Goal: Task Accomplishment & Management: Use online tool/utility

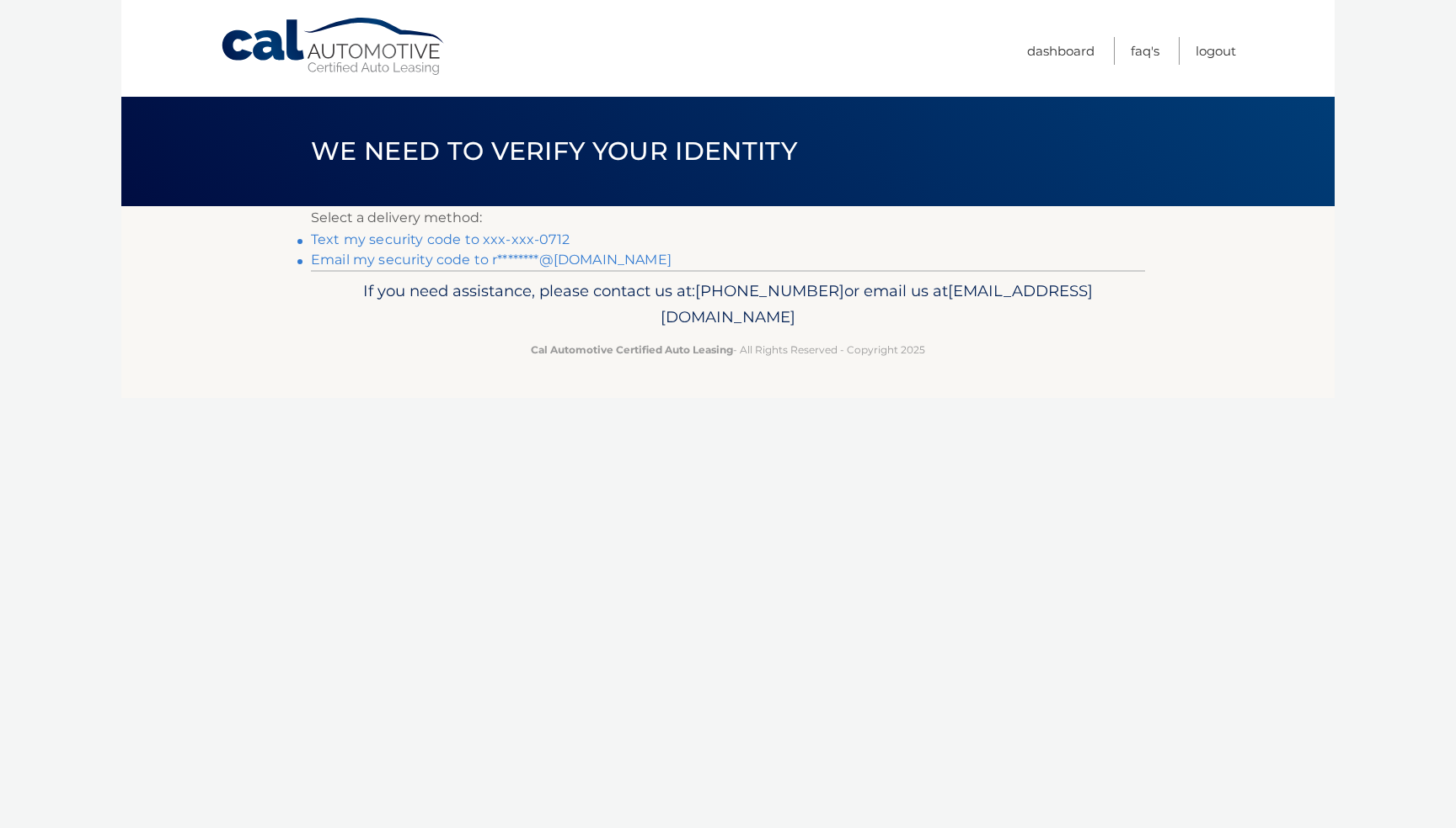
click at [467, 248] on link "Text my security code to xxx-xxx-0712" at bounding box center [439, 239] width 259 height 16
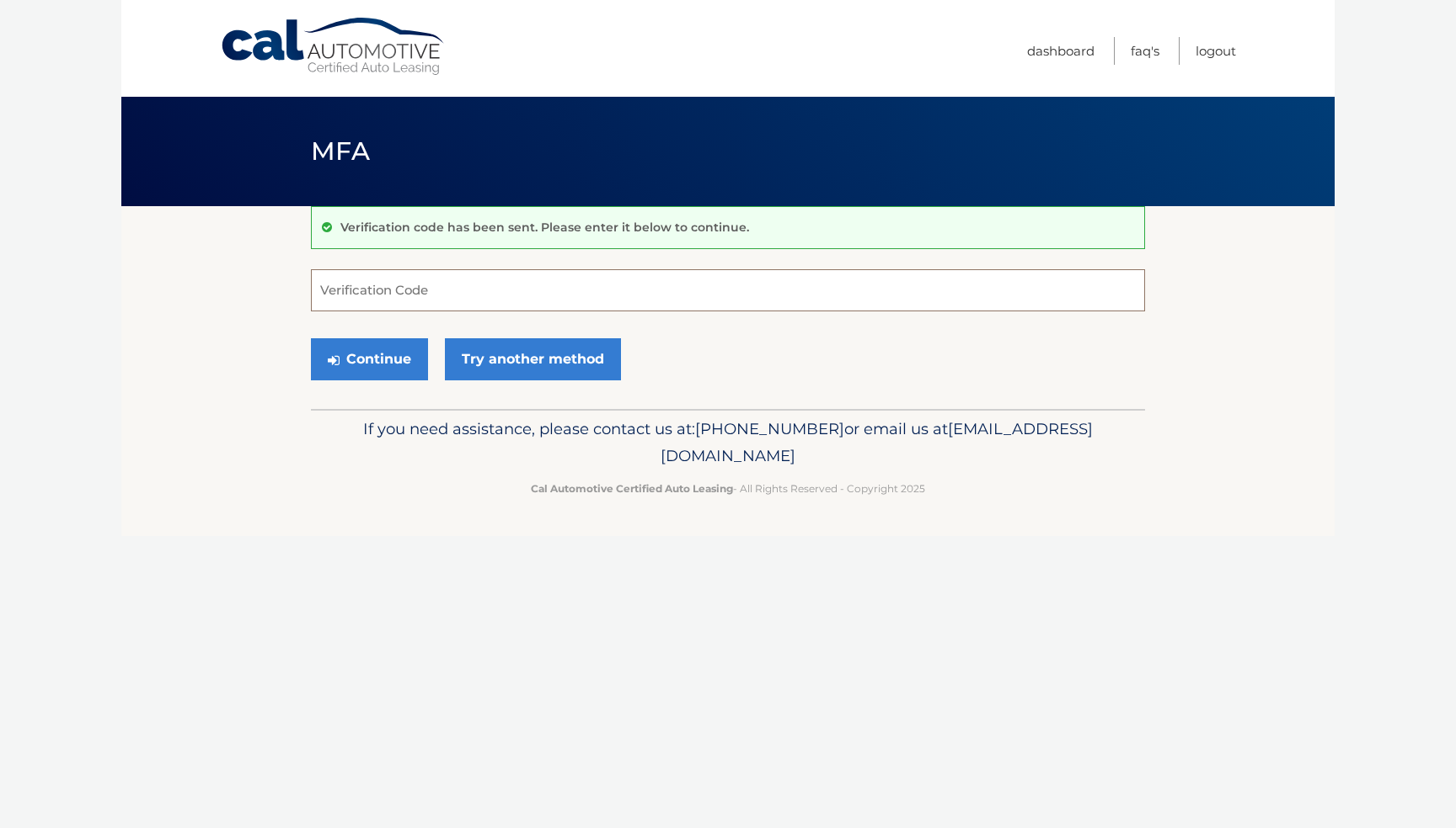
click at [431, 301] on input "Verification Code" at bounding box center [728, 290] width 834 height 42
type input "376693"
click at [412, 380] on button "Continue" at bounding box center [369, 359] width 117 height 42
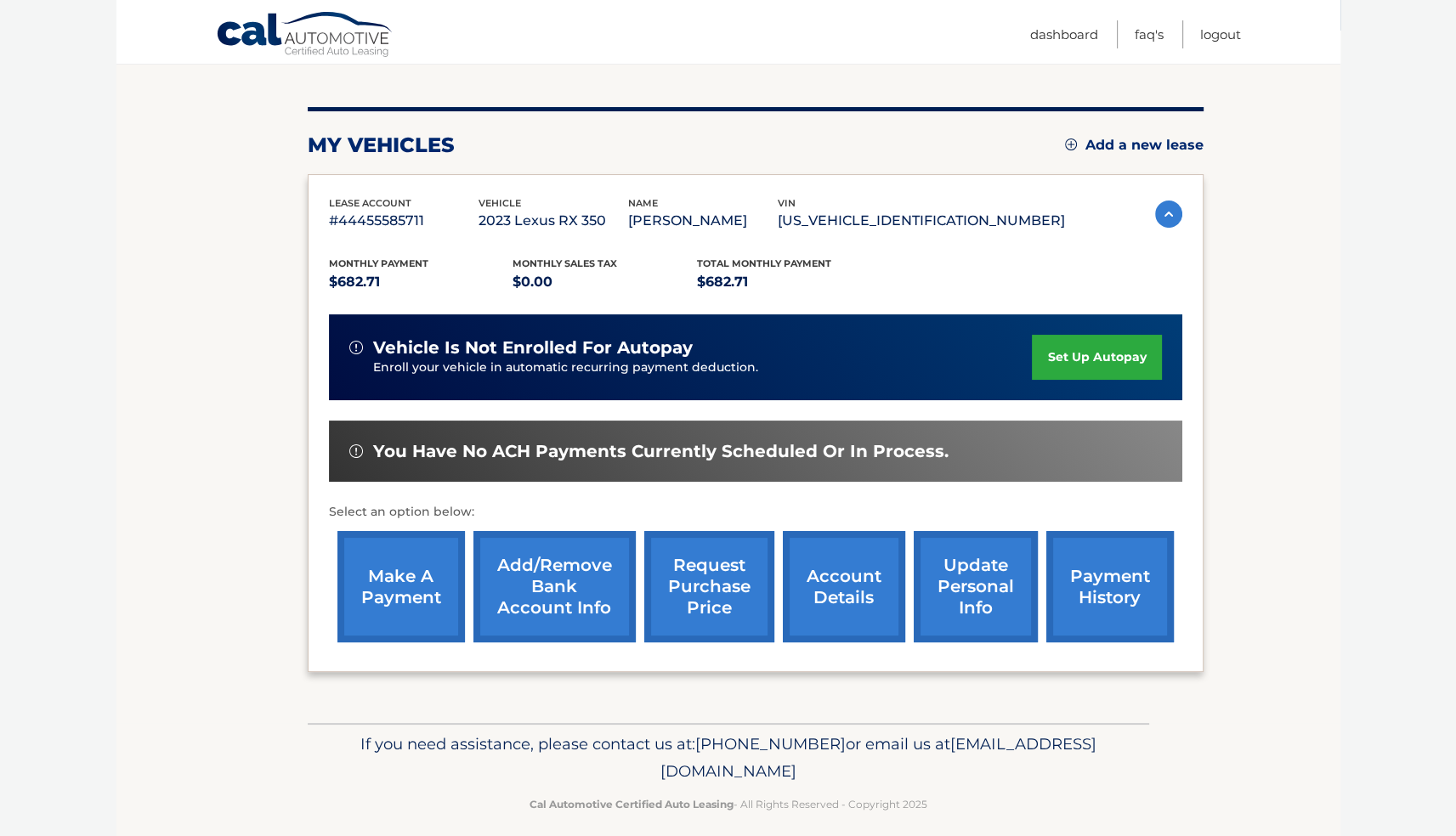
scroll to position [196, 0]
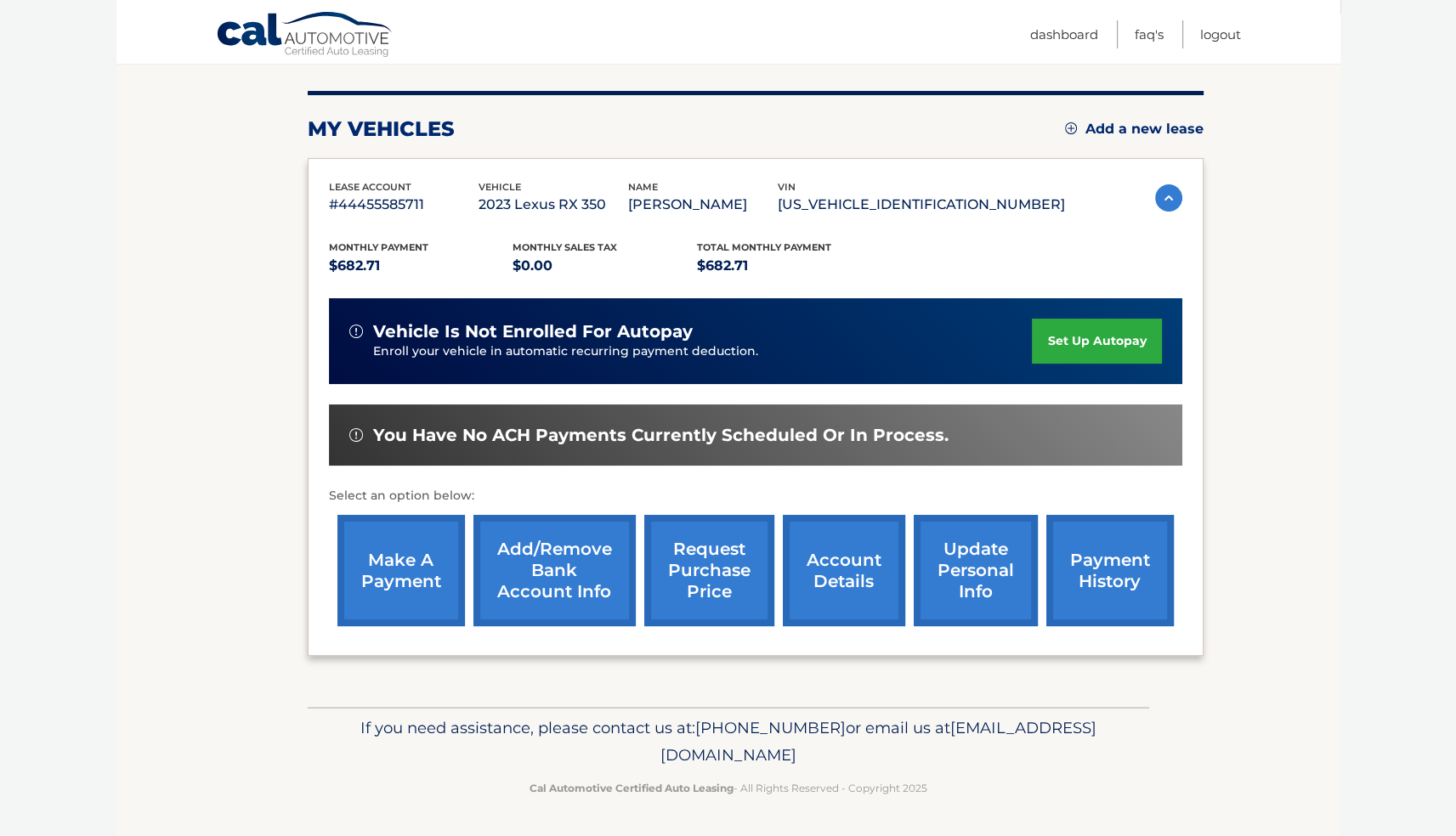
click at [383, 553] on link "make a payment" at bounding box center [401, 570] width 127 height 112
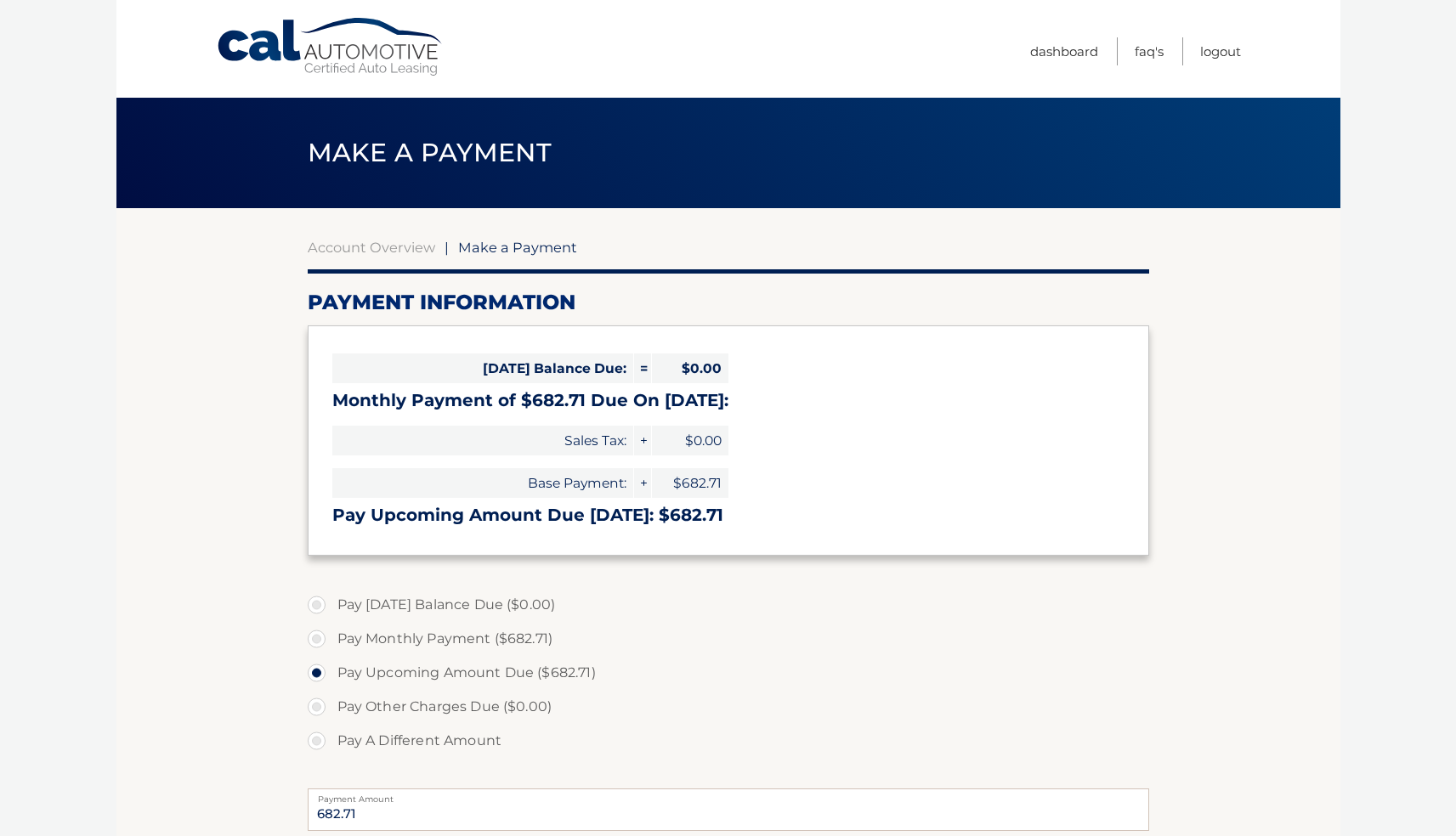
select select "NDVkYjAwYjktMGQ0Ny00MTYwLWFiNTMtNDEyYjg2YmJlMzRk"
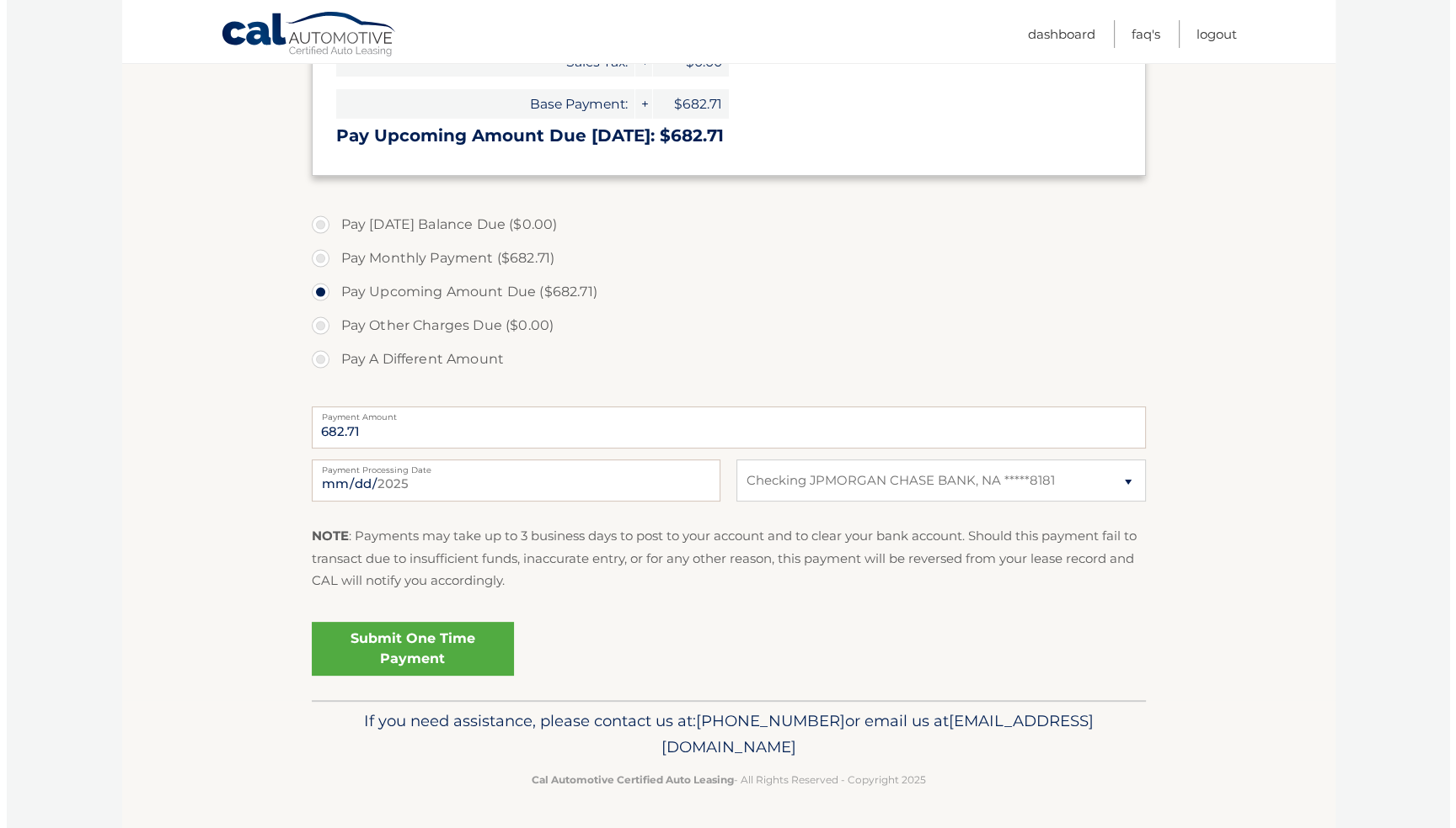
scroll to position [475, 0]
click at [416, 634] on link "Submit One Time Payment" at bounding box center [406, 649] width 202 height 54
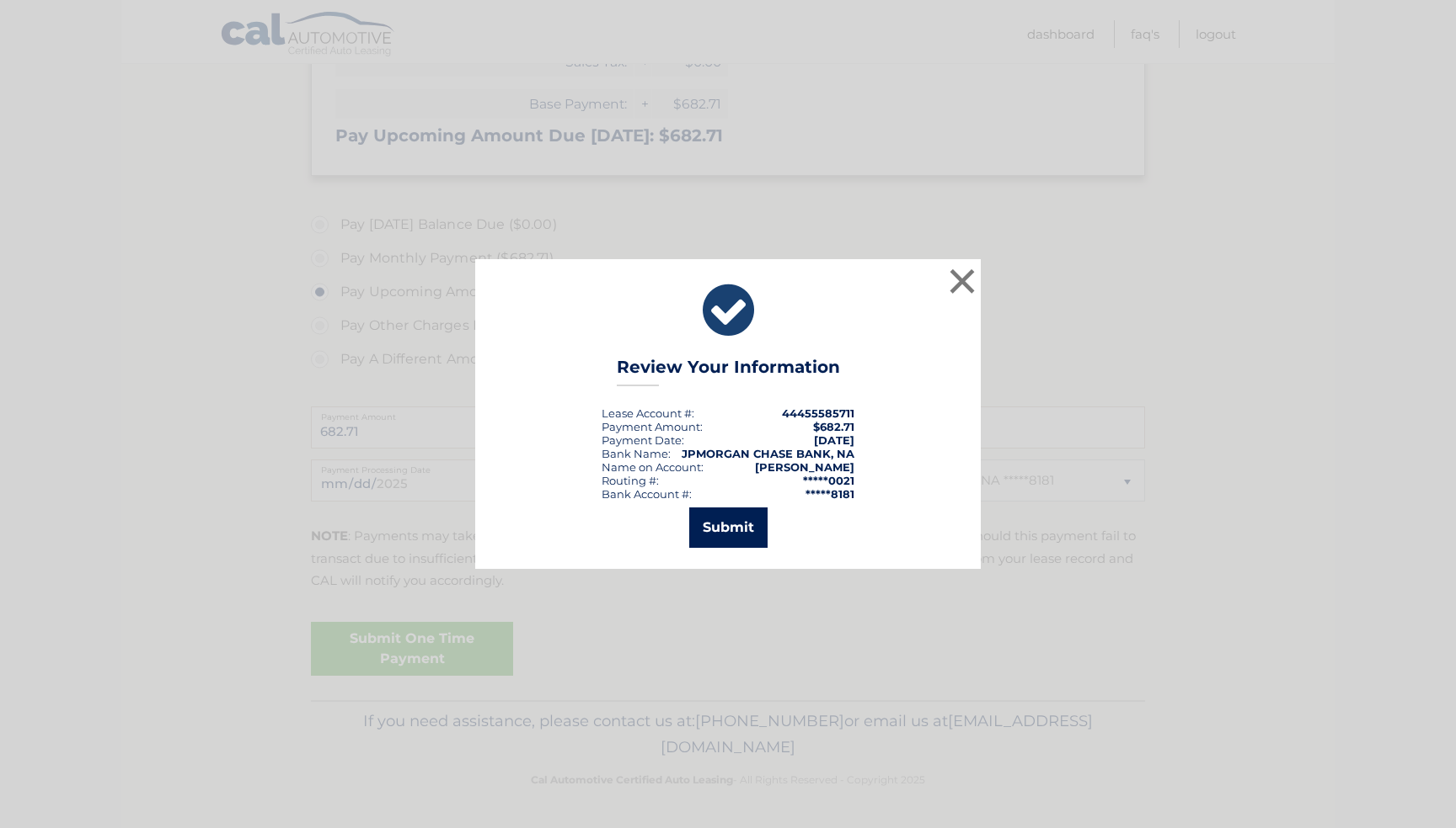
click at [725, 525] on button "Submit" at bounding box center [728, 528] width 79 height 40
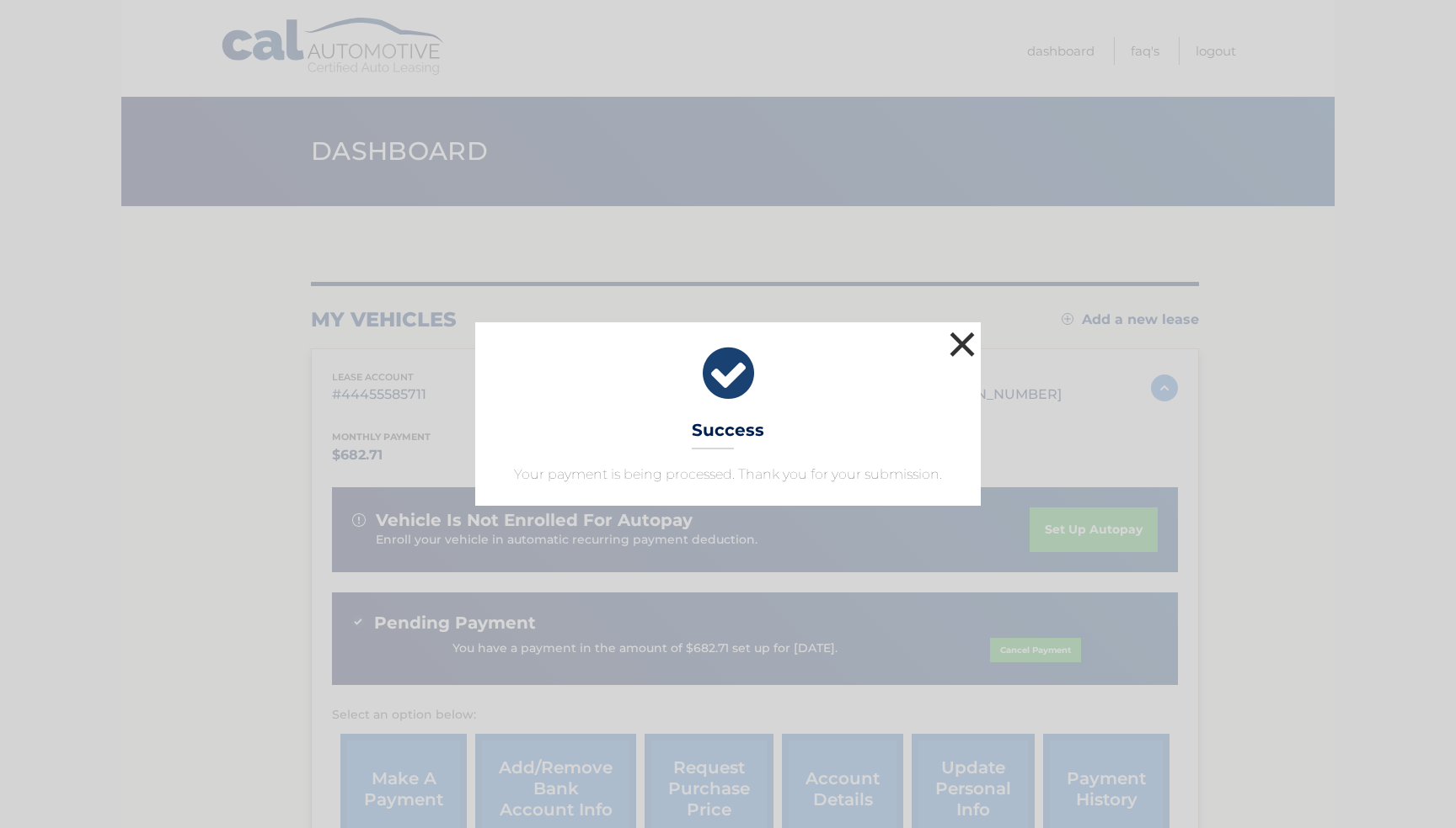
click at [961, 328] on button "×" at bounding box center [961, 344] width 34 height 34
